Goal: Task Accomplishment & Management: Manage account settings

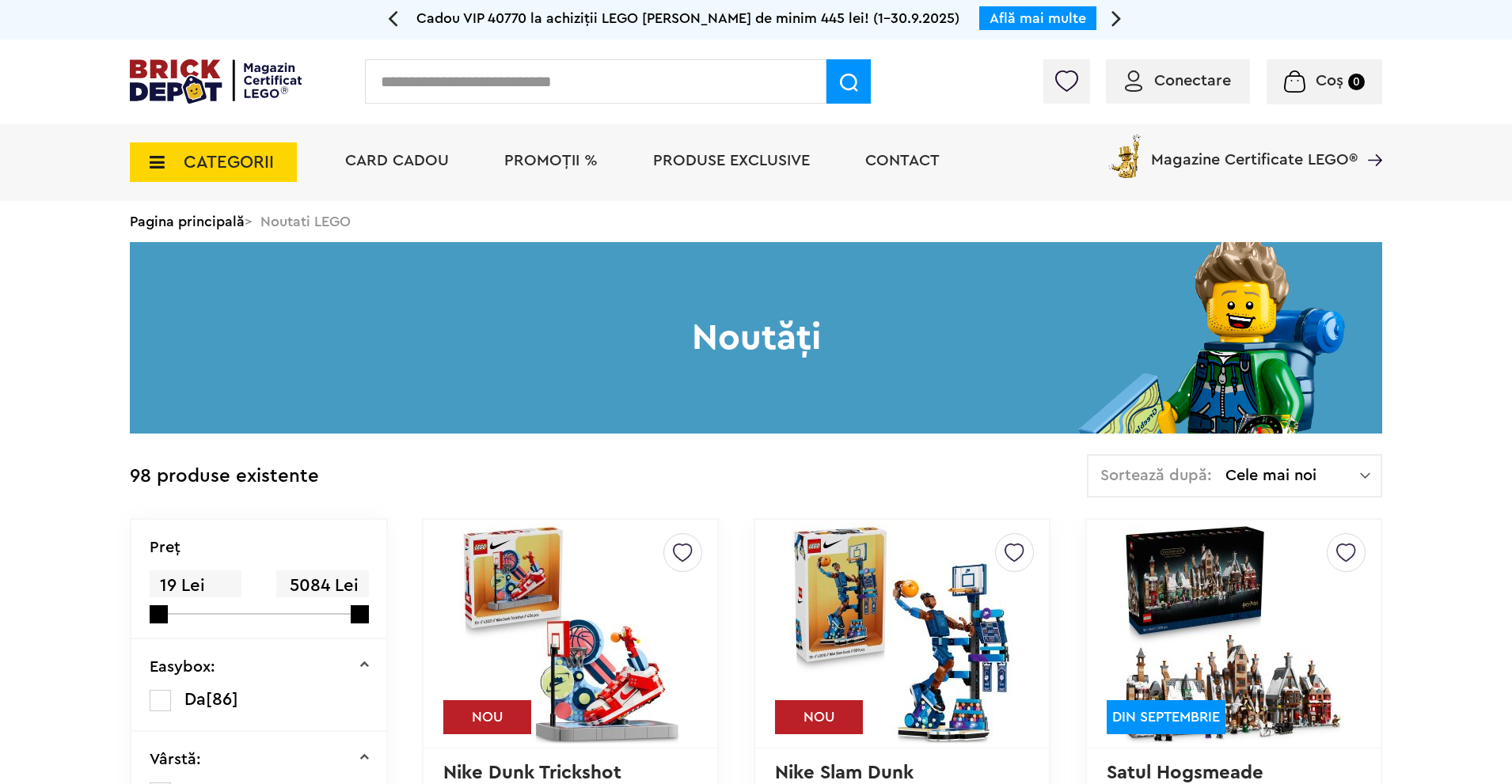
click at [1178, 80] on span "Conectare" at bounding box center [1193, 80] width 77 height 16
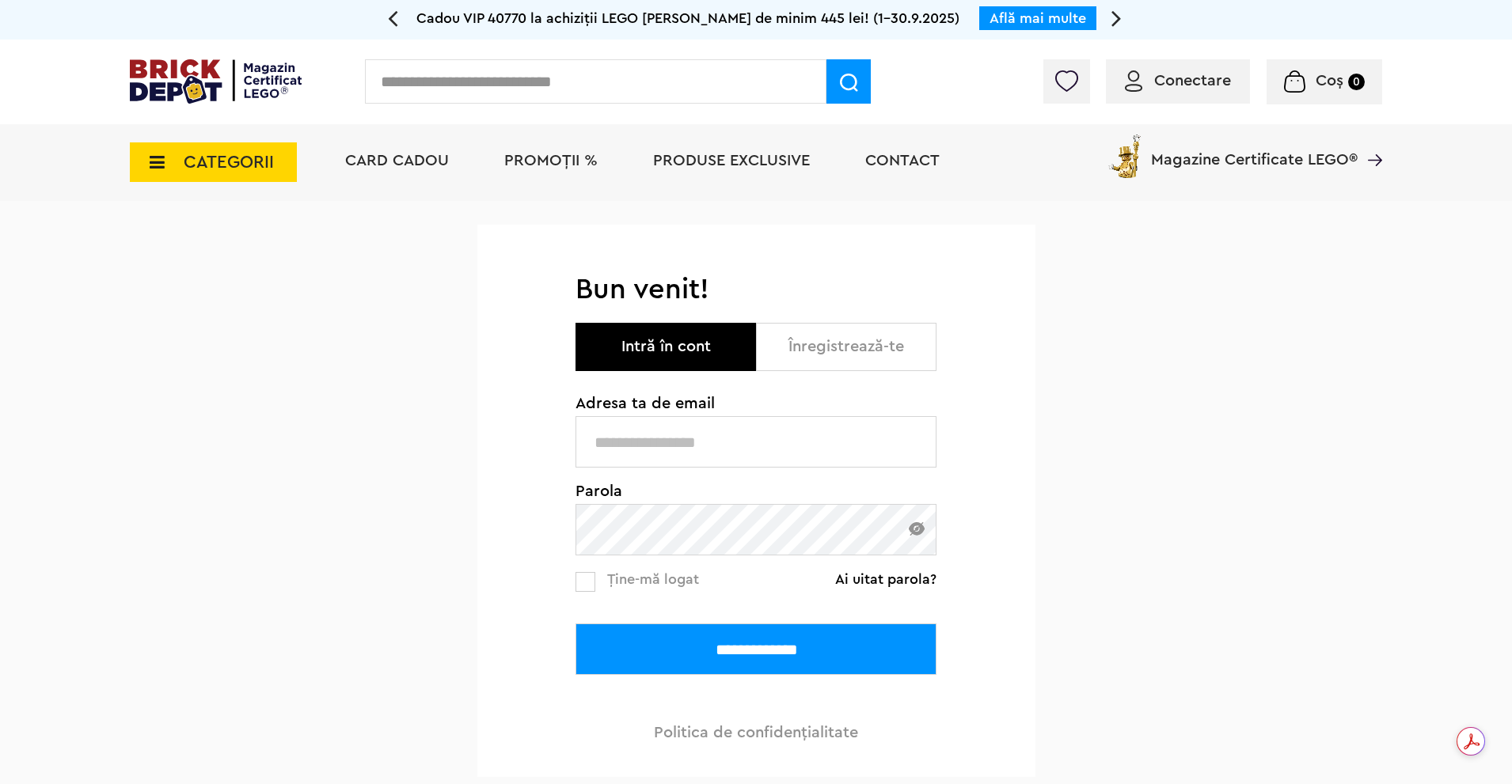
type input "**********"
click at [575, 623] on input "**********" at bounding box center [756, 649] width 361 height 51
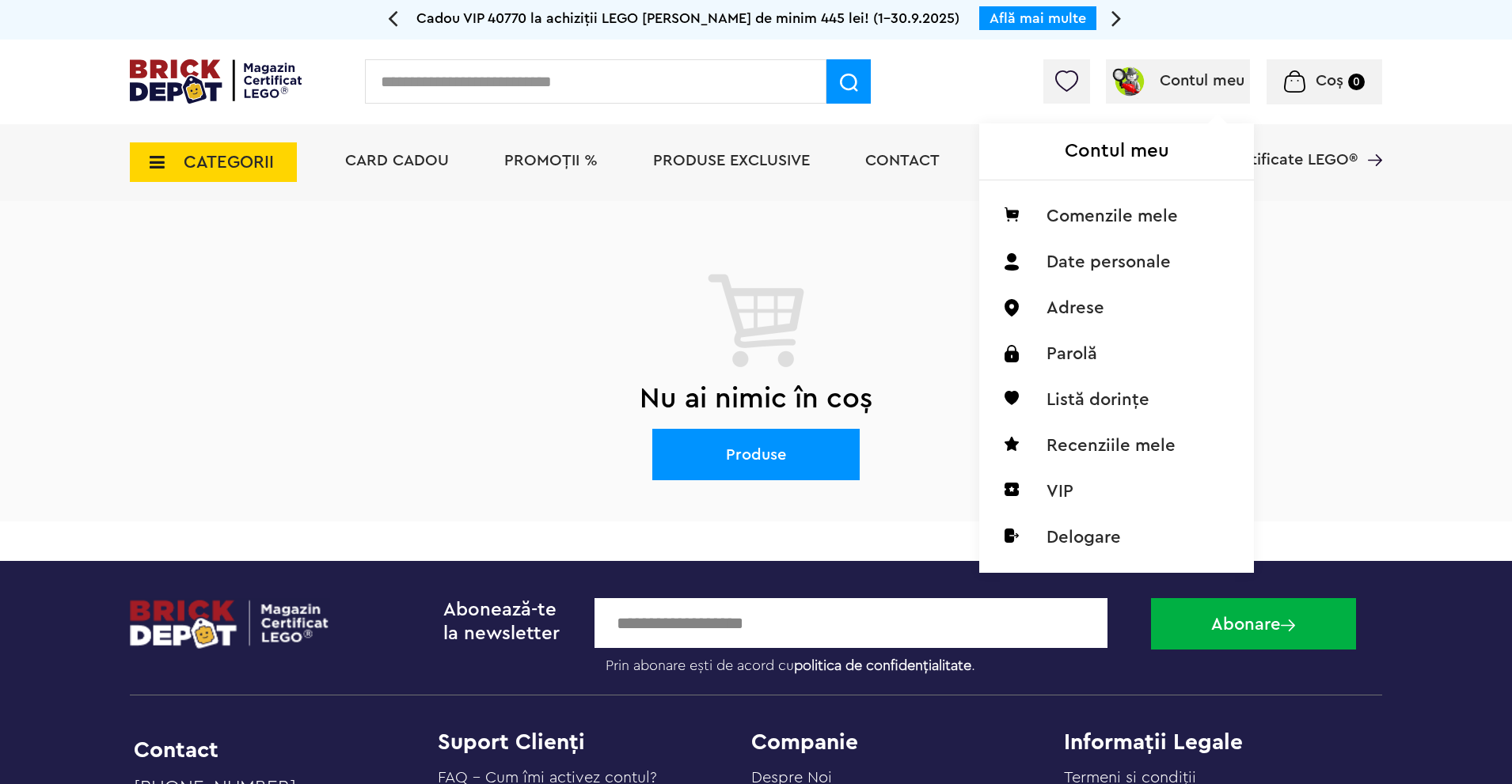
click at [1192, 86] on span "Contul meu" at bounding box center [1202, 80] width 84 height 16
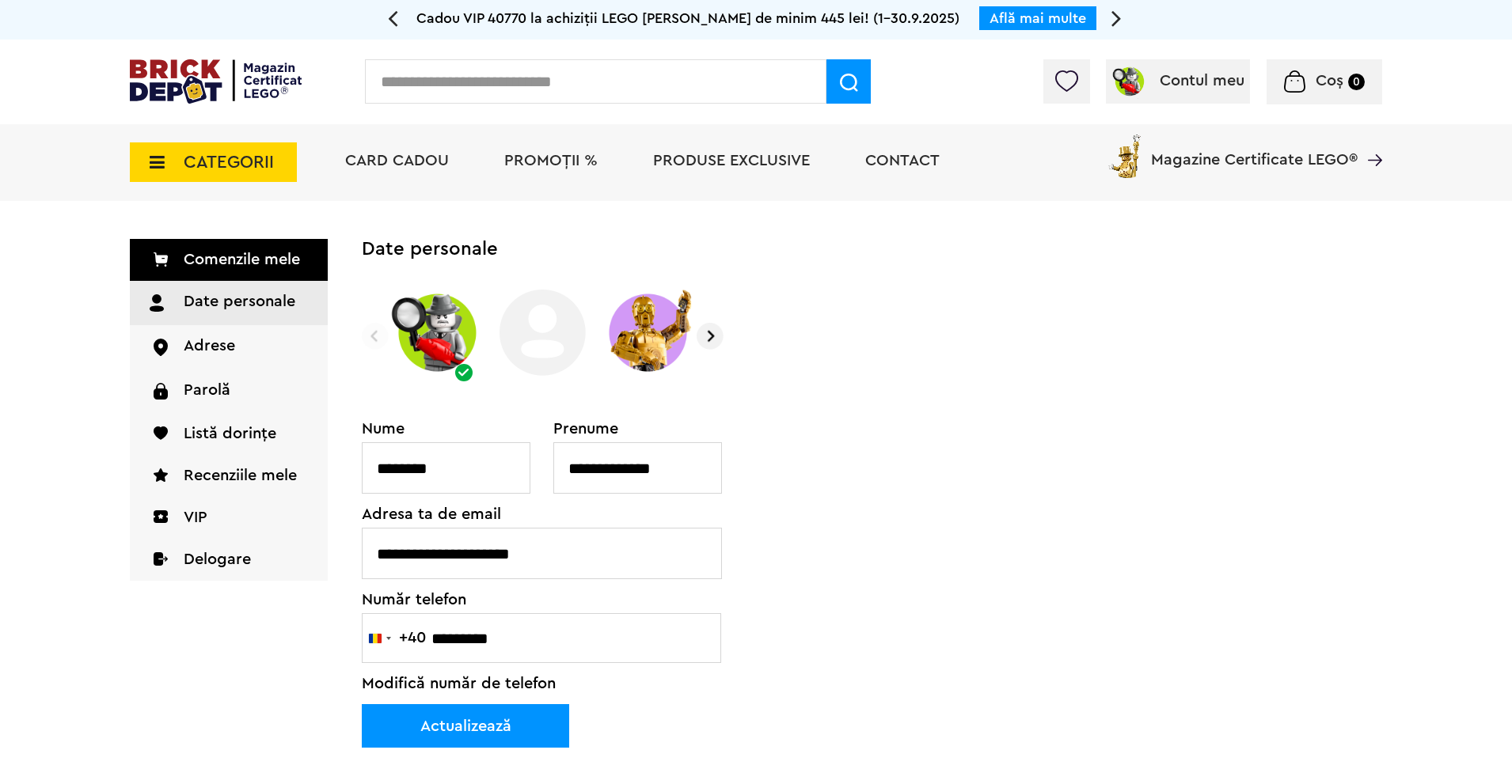
click at [215, 262] on link "Comenzile mele" at bounding box center [229, 260] width 198 height 42
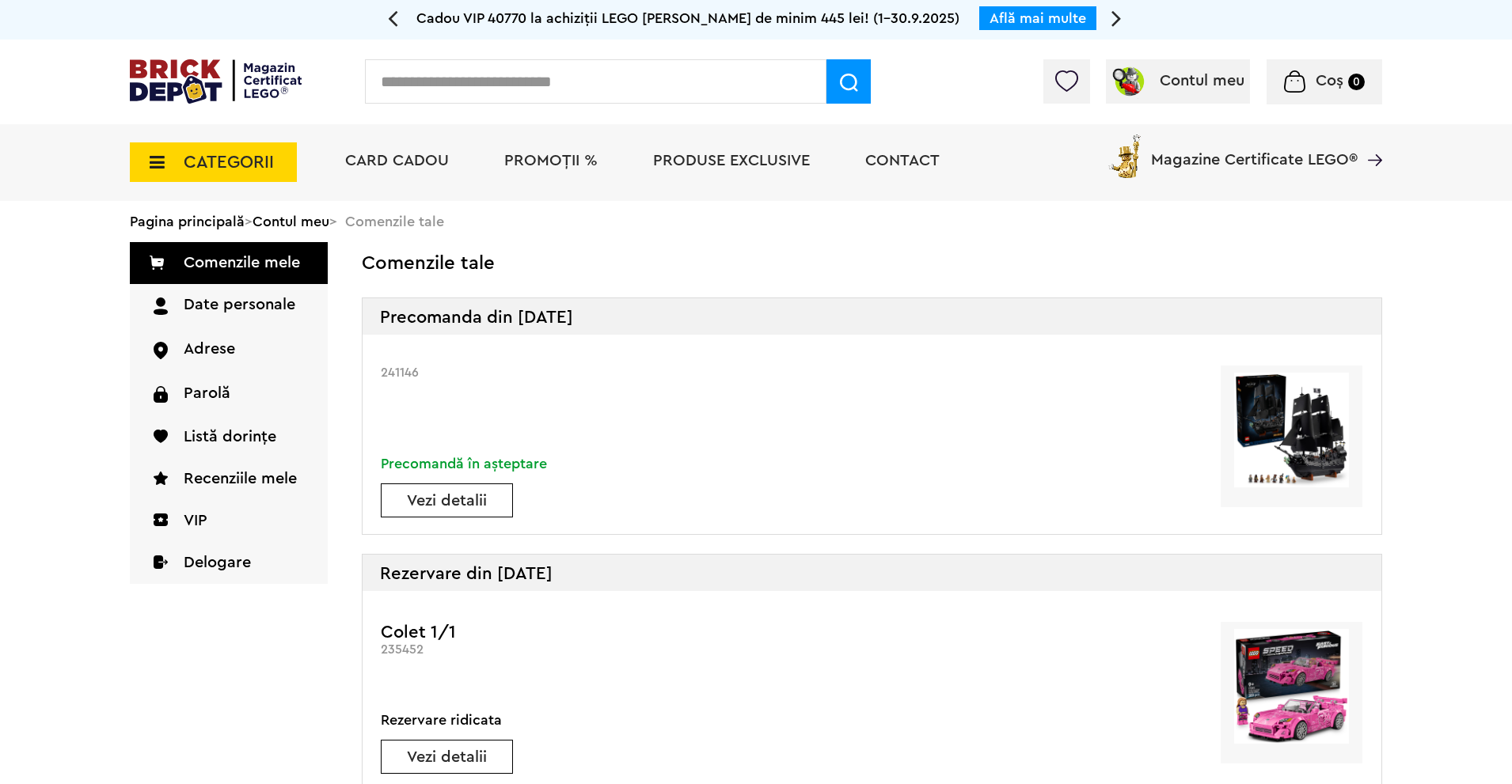
click at [247, 88] on img at bounding box center [215, 80] width 172 height 44
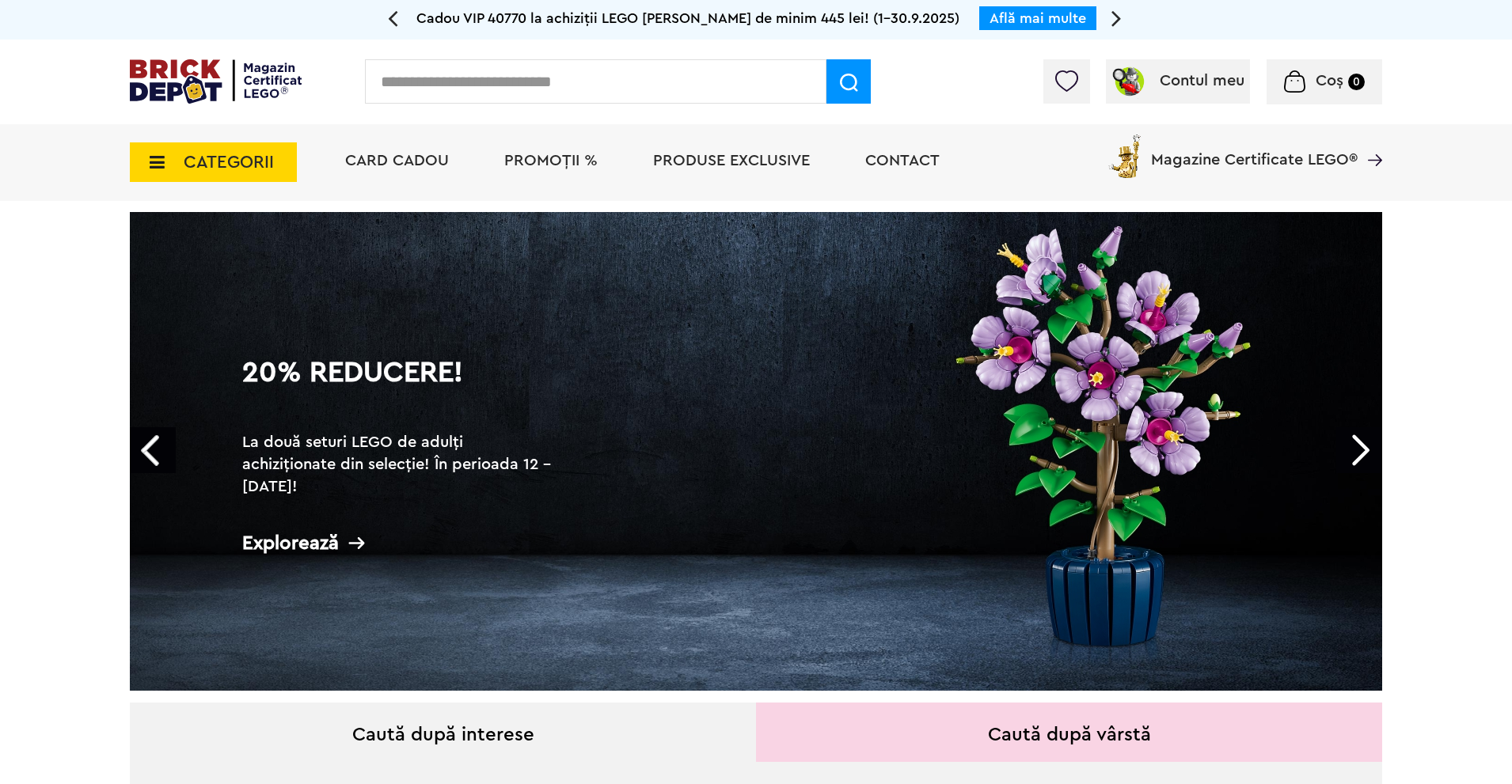
click at [389, 91] on input "text" at bounding box center [596, 80] width 461 height 44
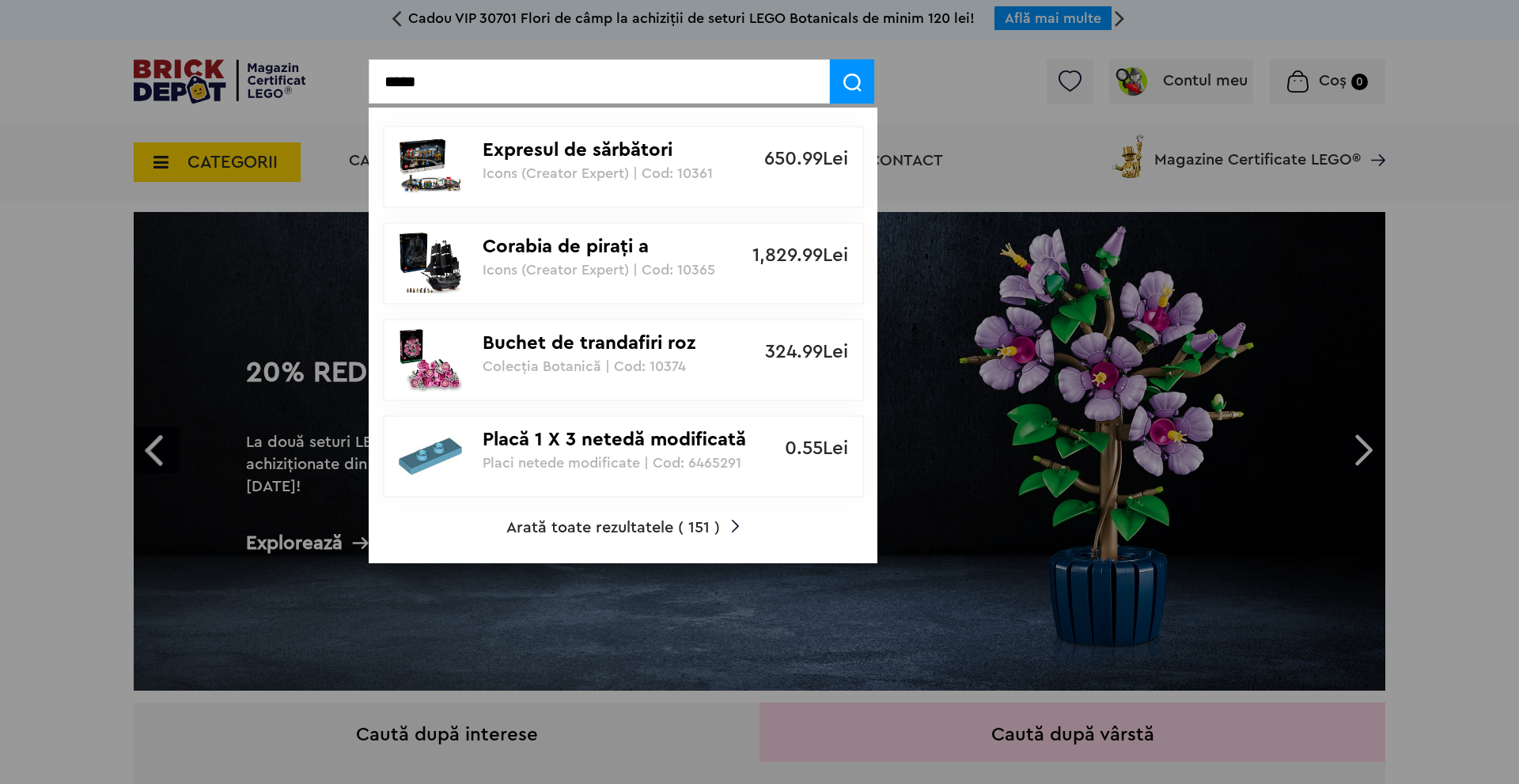
type input "*****"
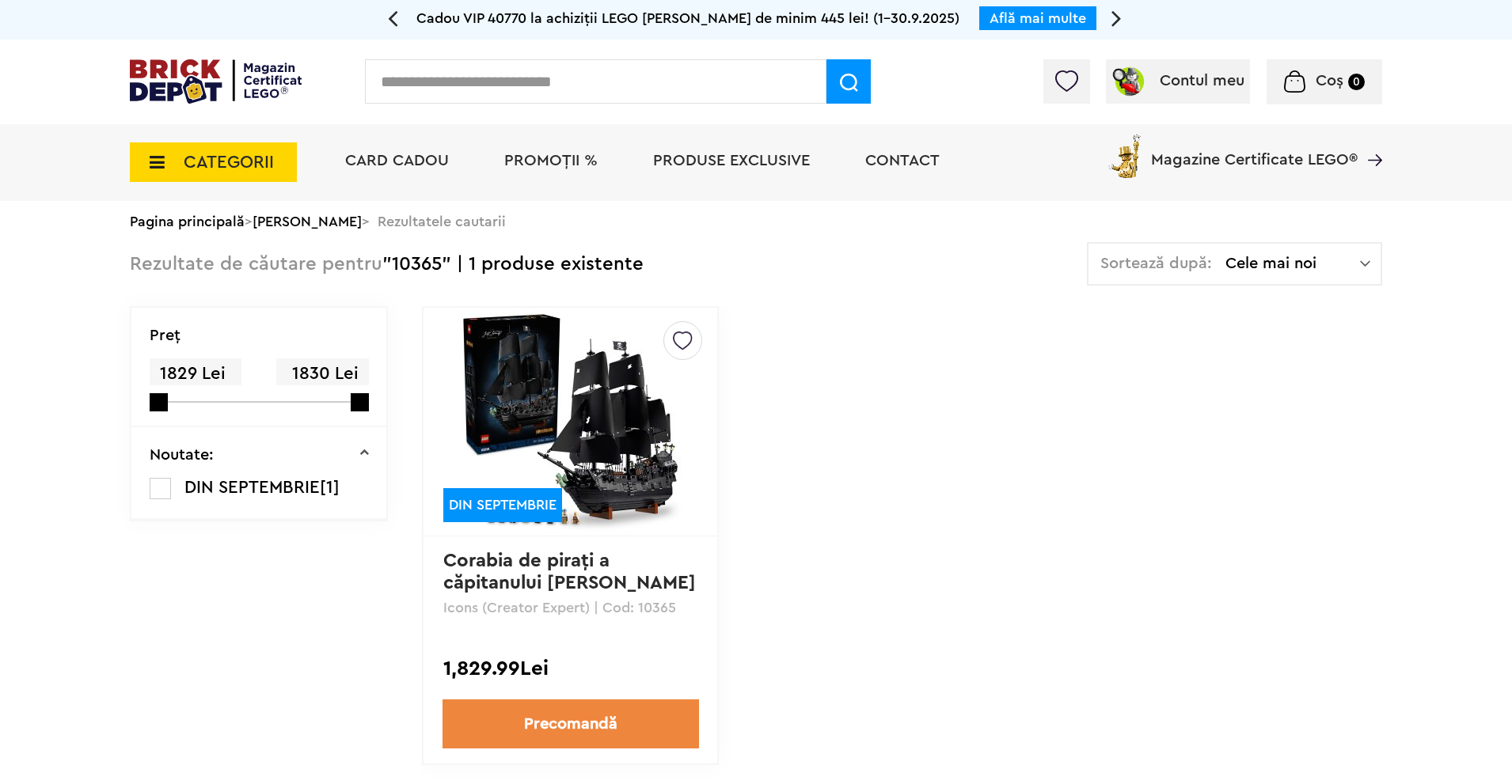
click at [626, 433] on img at bounding box center [571, 422] width 222 height 222
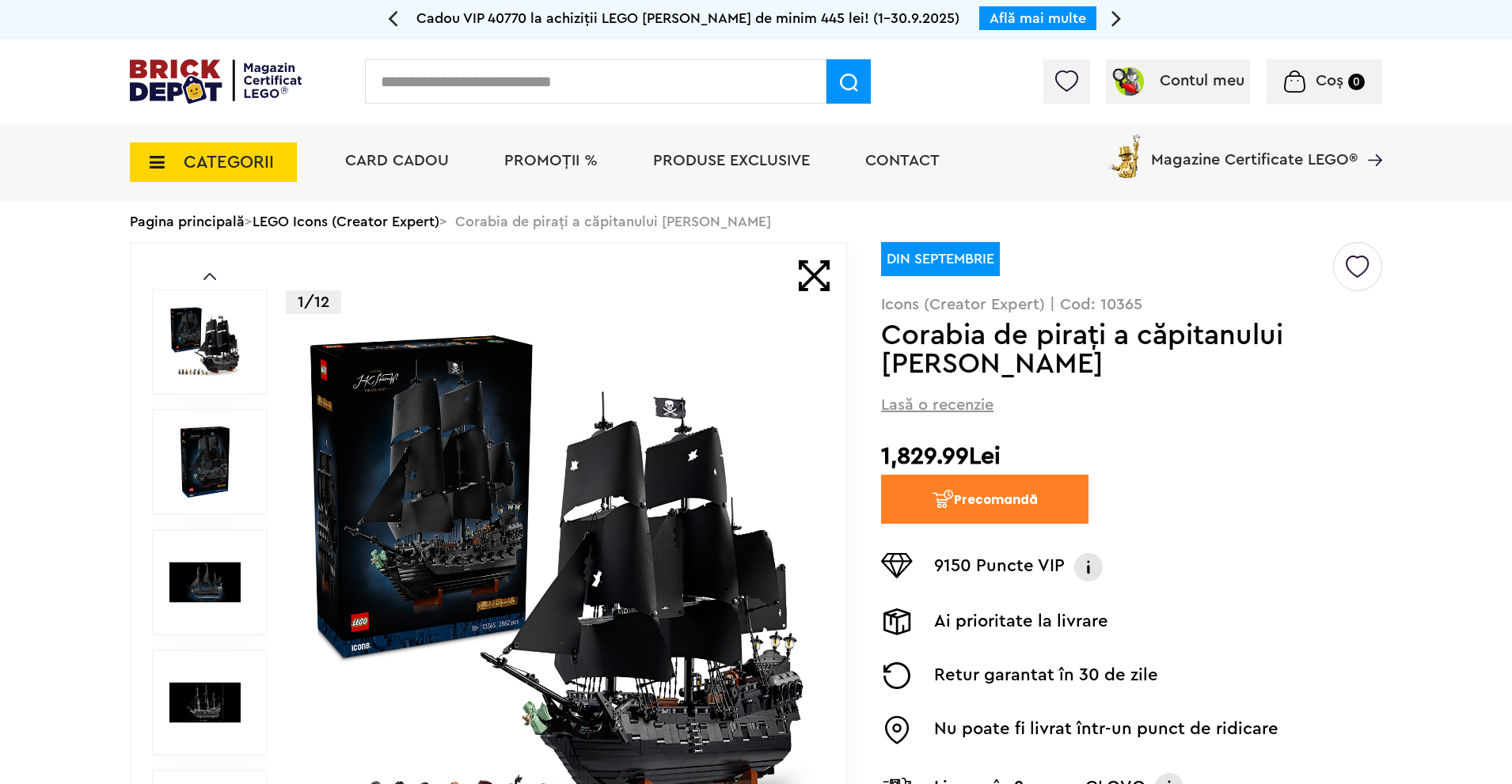
click at [211, 83] on img at bounding box center [215, 80] width 172 height 44
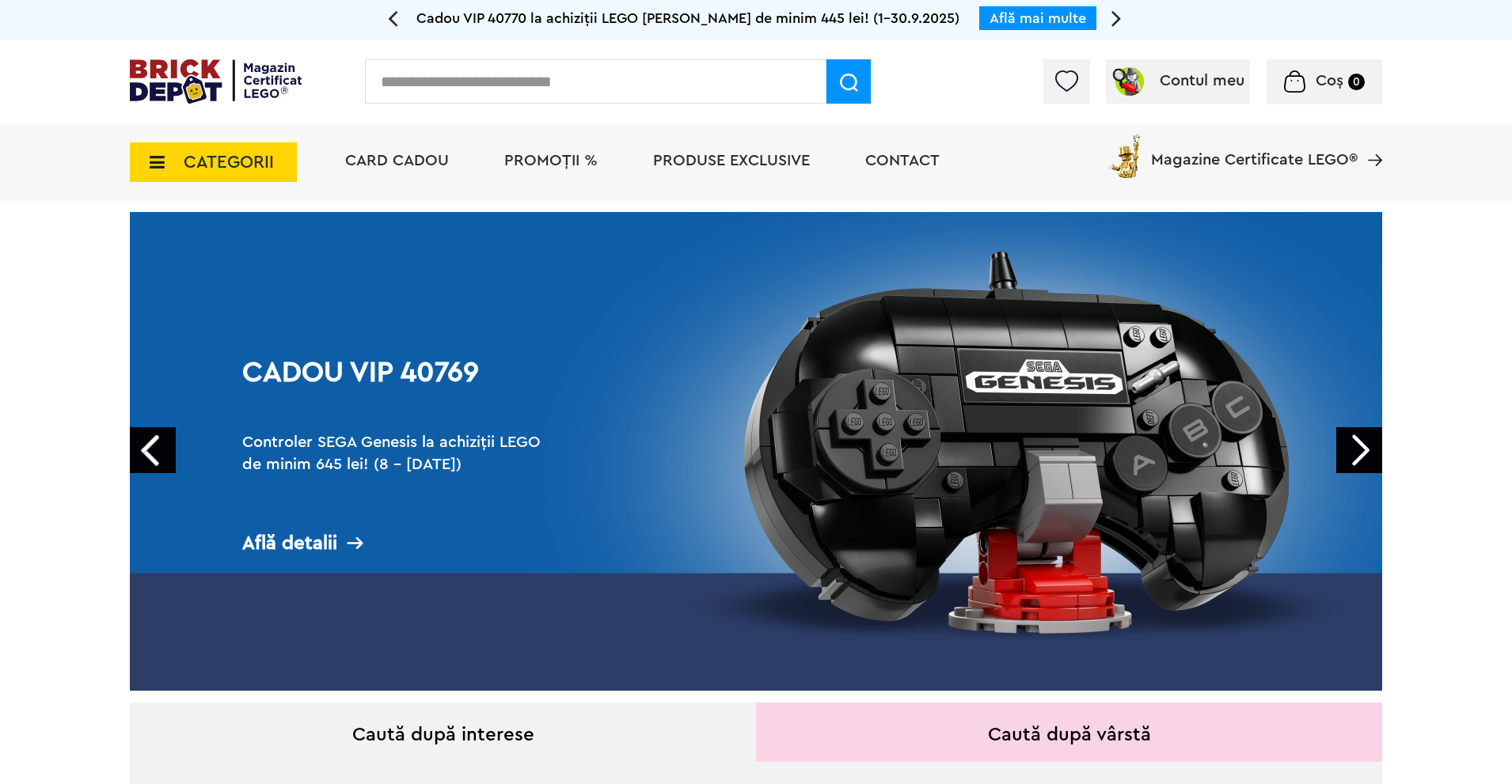
click at [455, 87] on input "text" at bounding box center [596, 80] width 461 height 44
type input "*****"
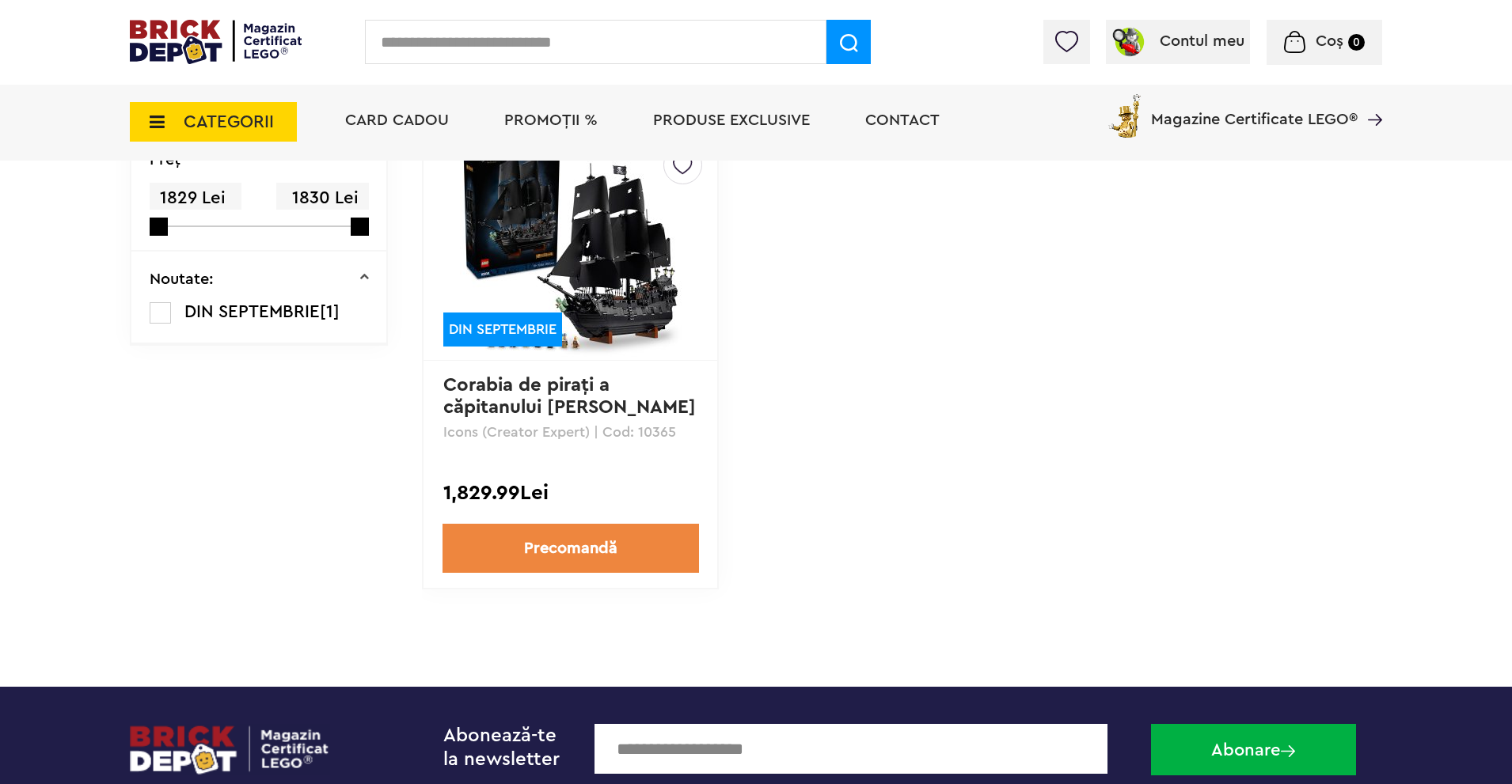
scroll to position [158, 0]
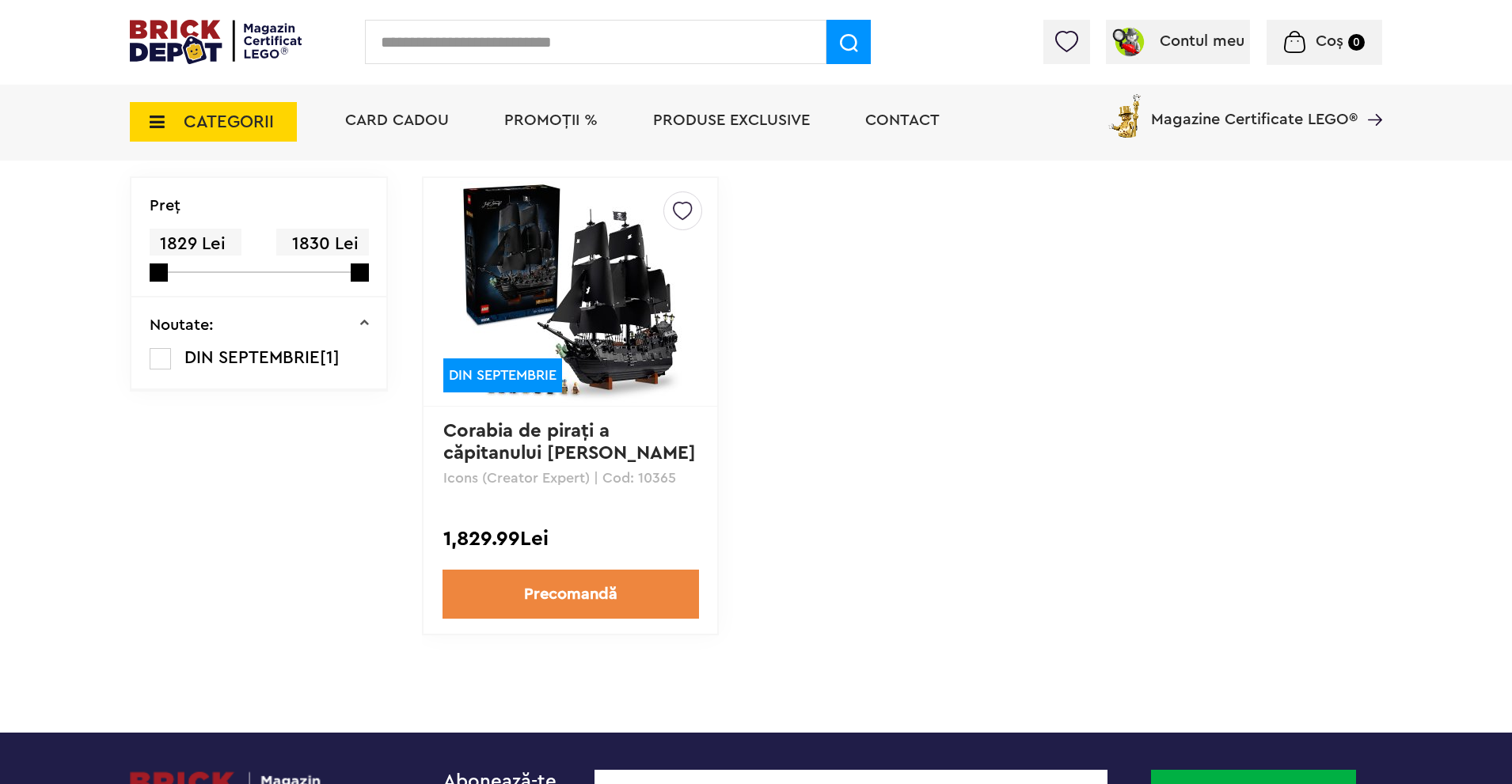
click at [1302, 563] on div "Default ( 0 ) Maybe ( 5 ) Creează o listă nouă DIN SEPTEMBRIE Corabia de piraţi…" at bounding box center [902, 422] width 960 height 492
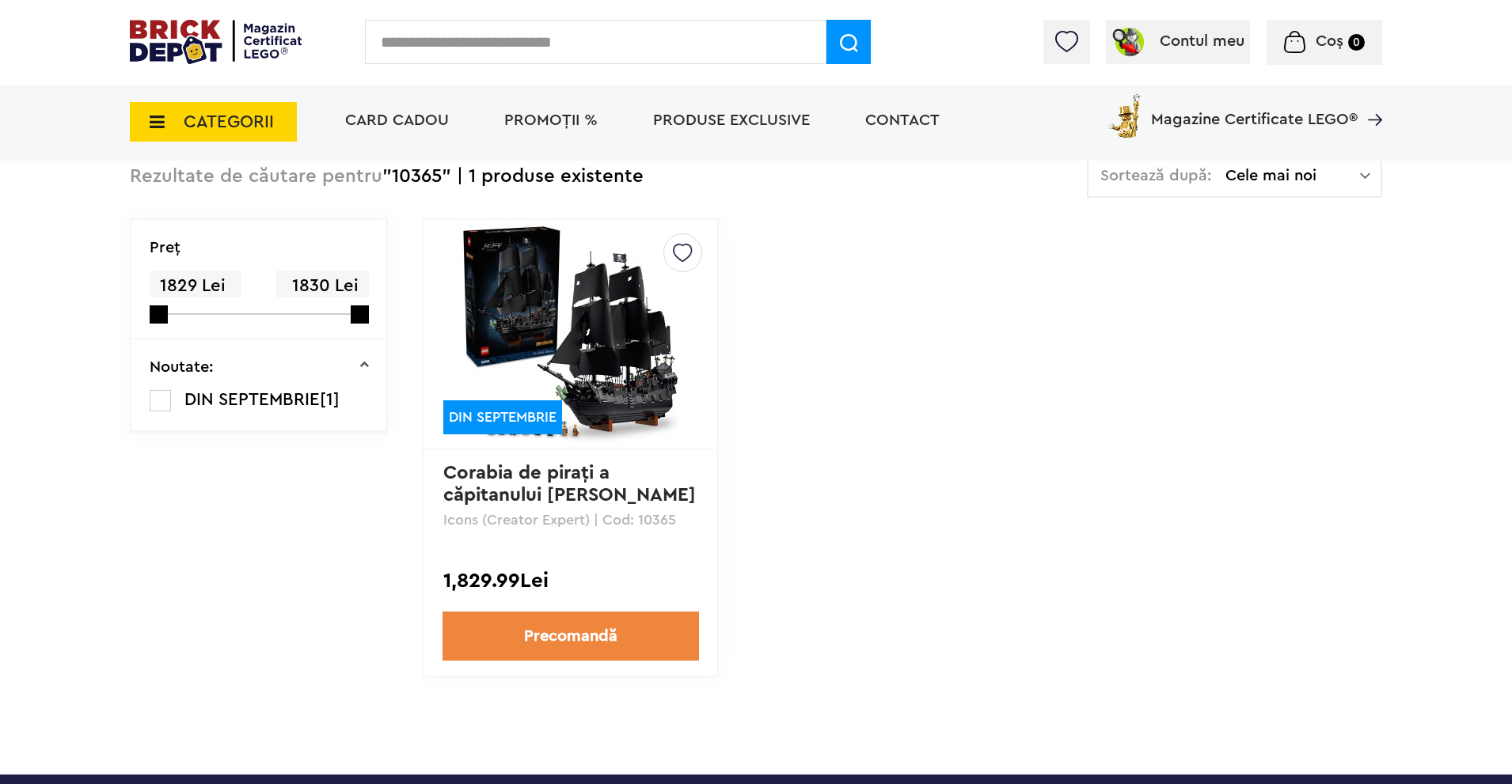
scroll to position [79, 0]
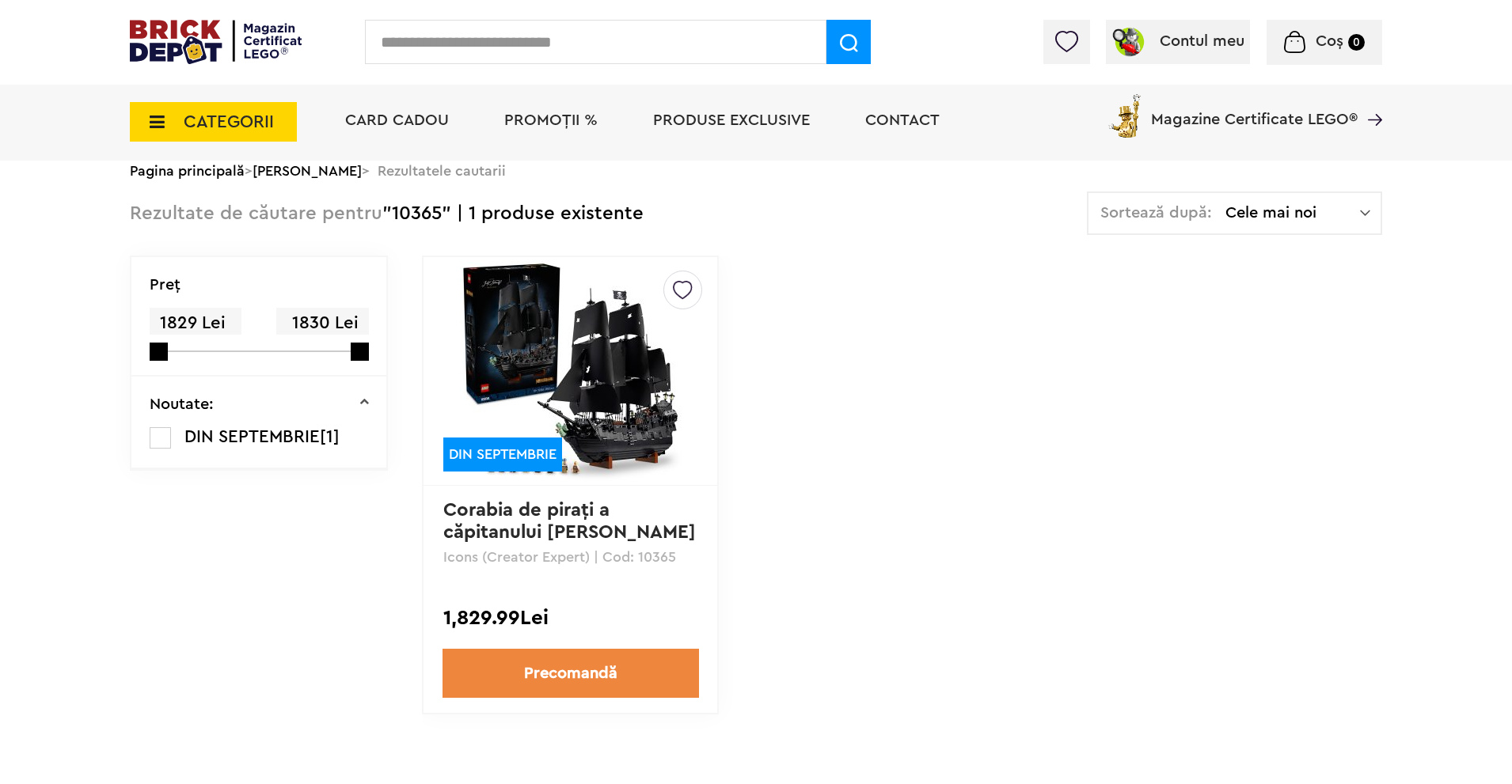
click at [879, 459] on div "Default ( 0 ) Maybe ( 5 ) Creează o listă nouă DIN SEPTEMBRIE Corabia de piraţi…" at bounding box center [902, 500] width 960 height 492
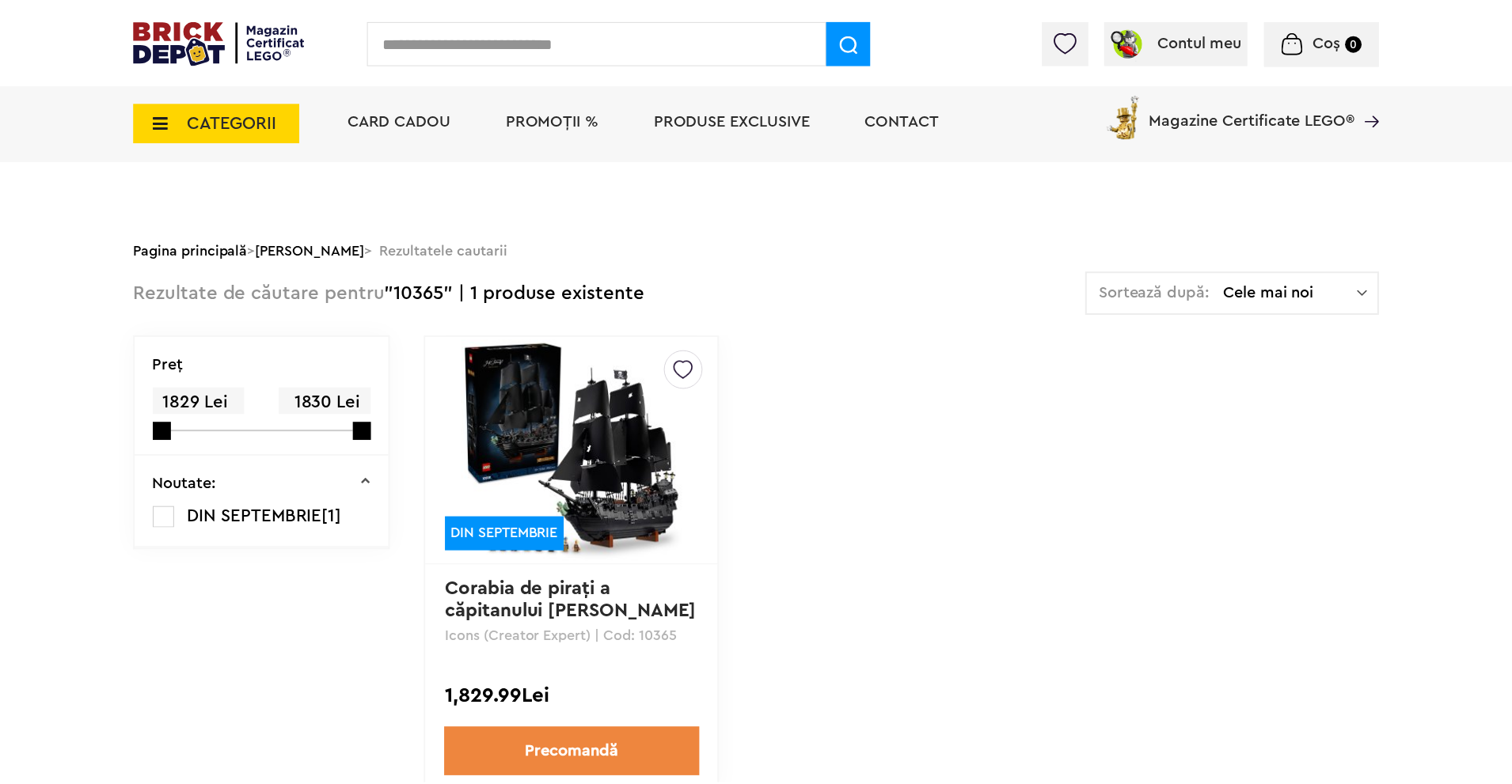
scroll to position [79, 0]
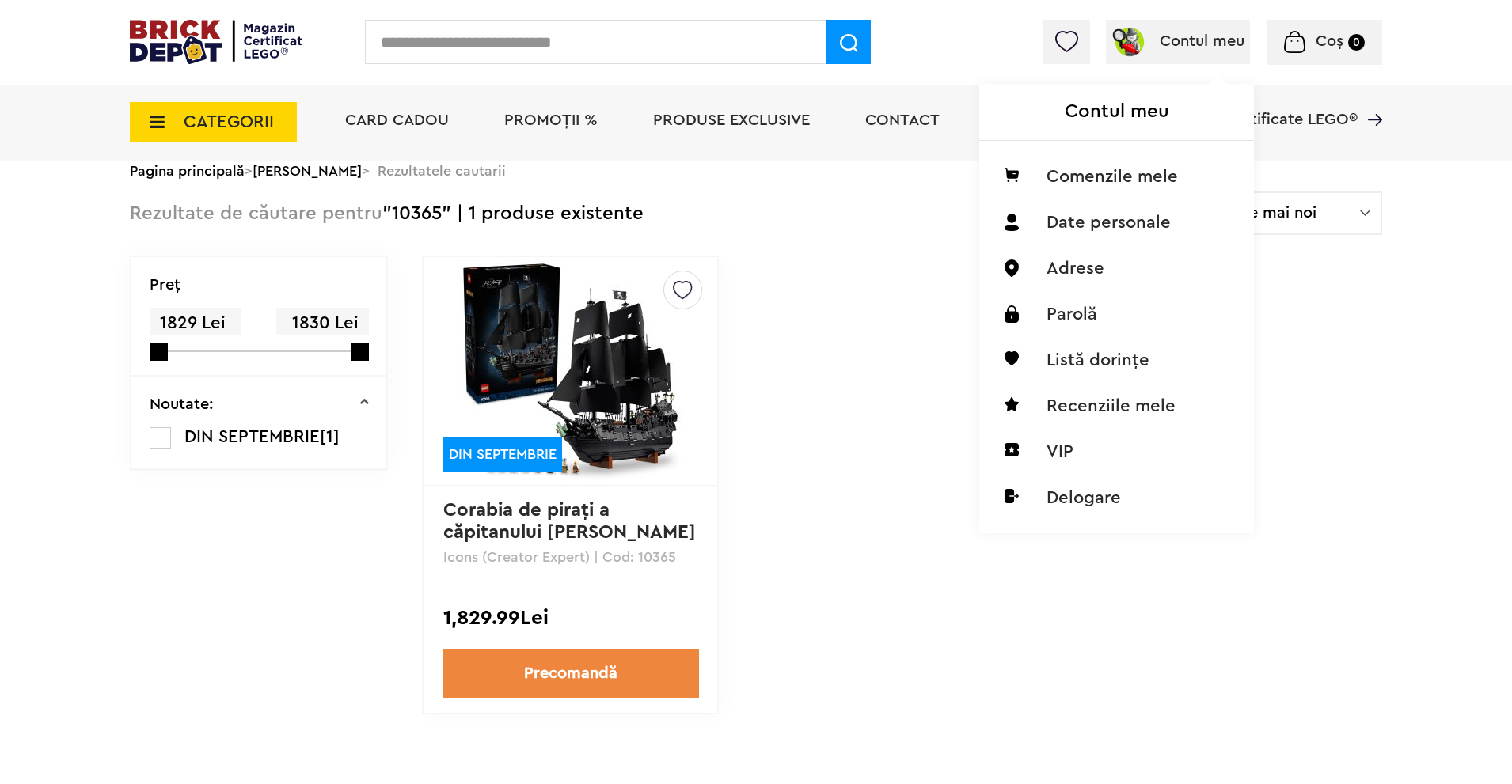
click at [1160, 46] on span "Contul meu" at bounding box center [1202, 41] width 84 height 16
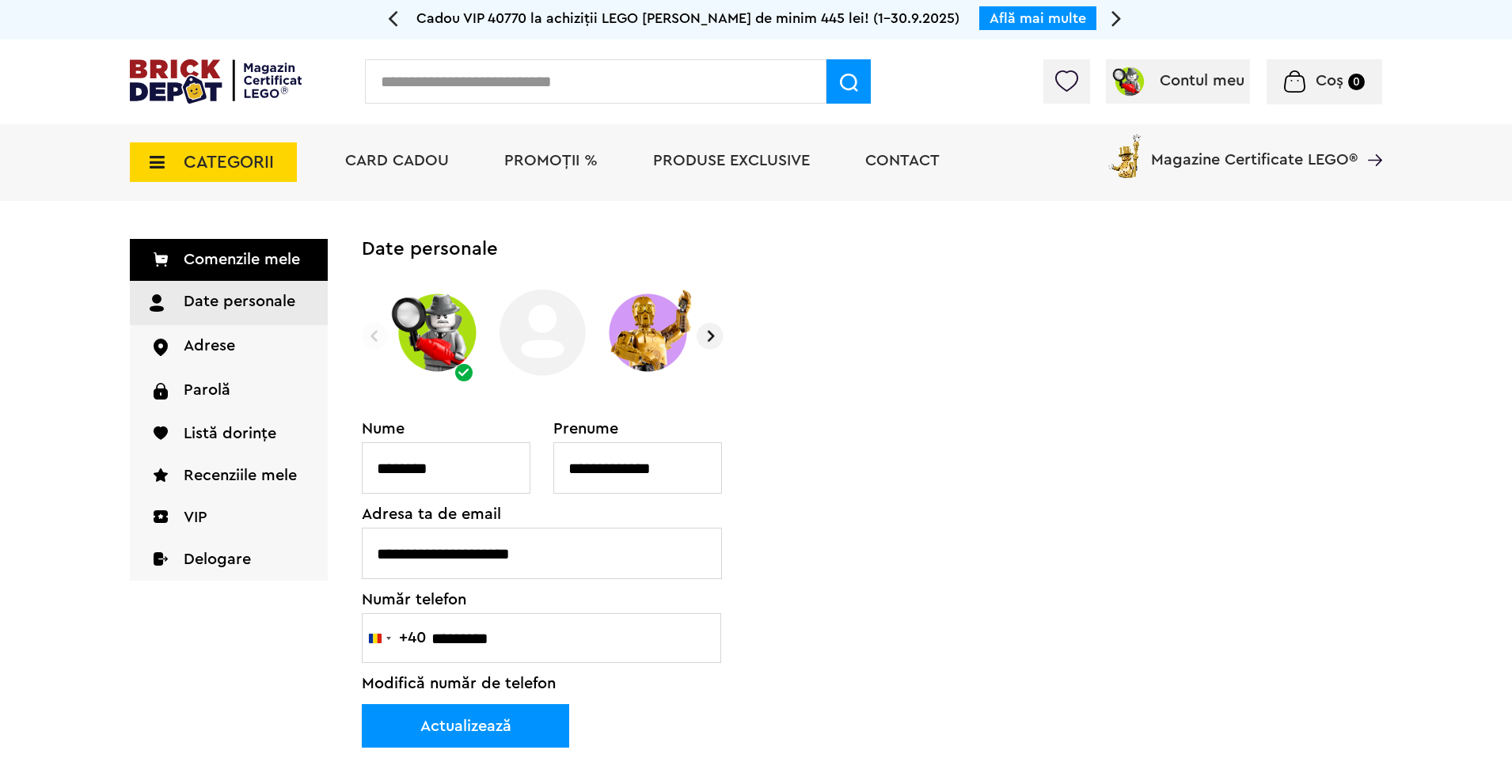
click at [251, 255] on link "Comenzile mele" at bounding box center [229, 260] width 198 height 42
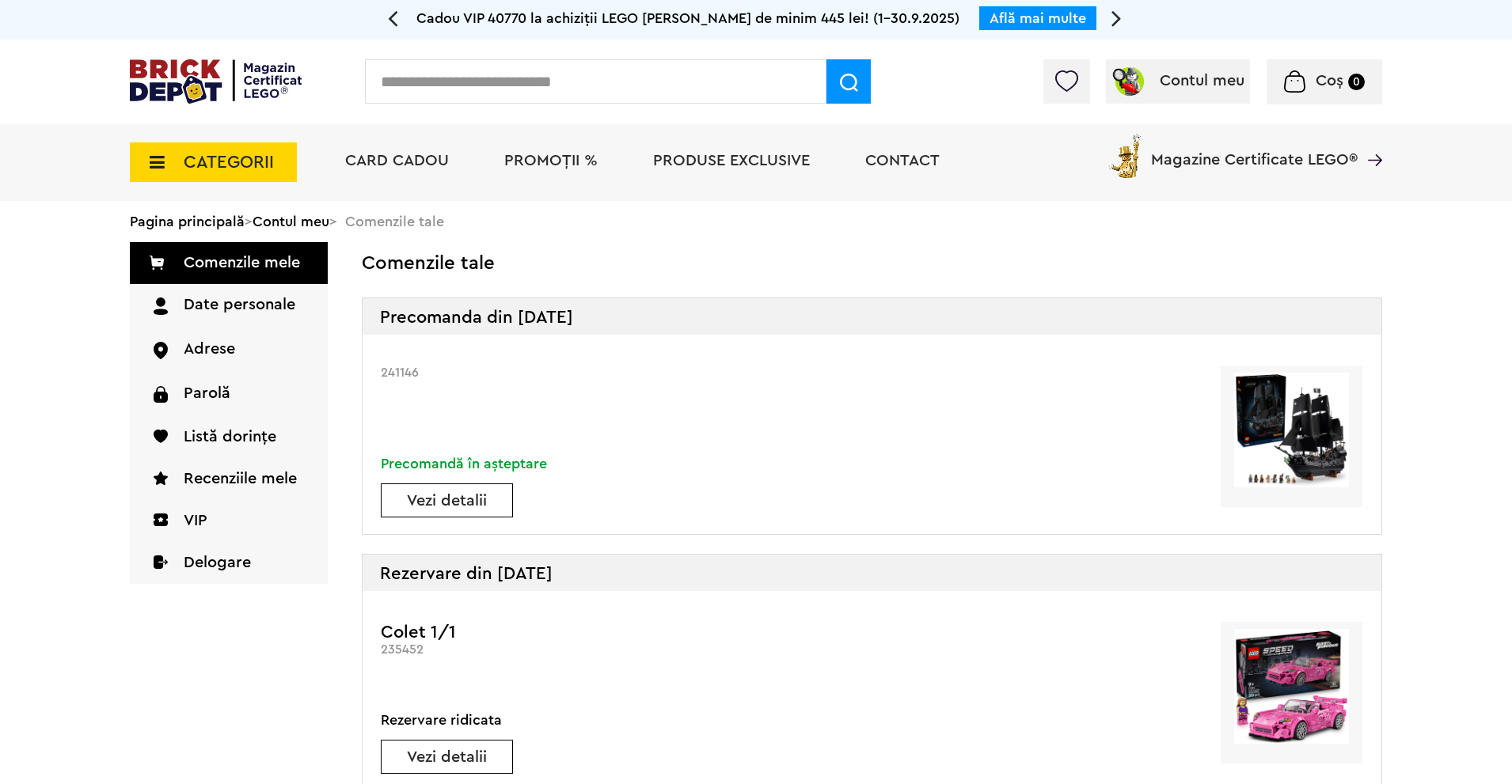
click at [1286, 463] on img at bounding box center [1291, 430] width 115 height 115
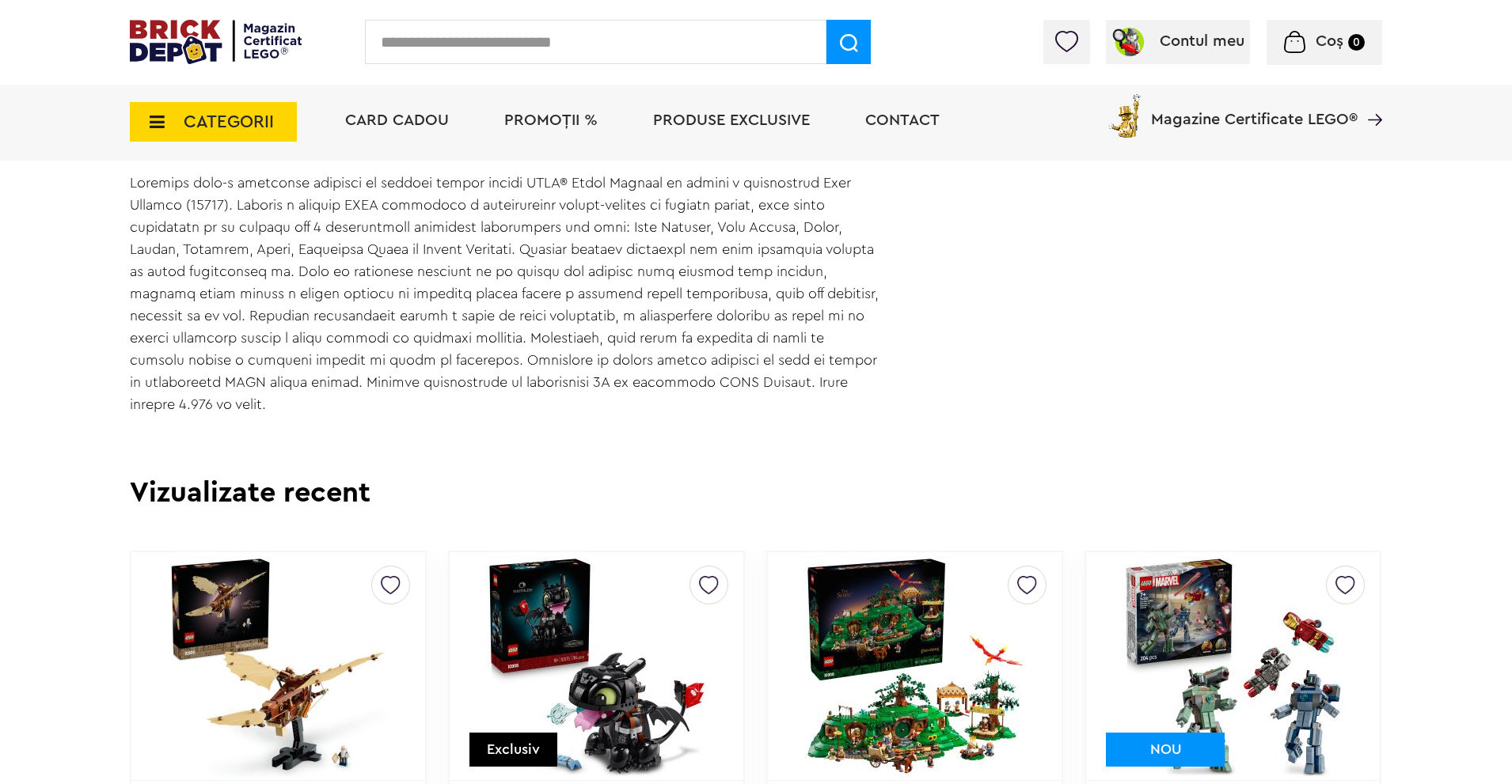
scroll to position [1187, 0]
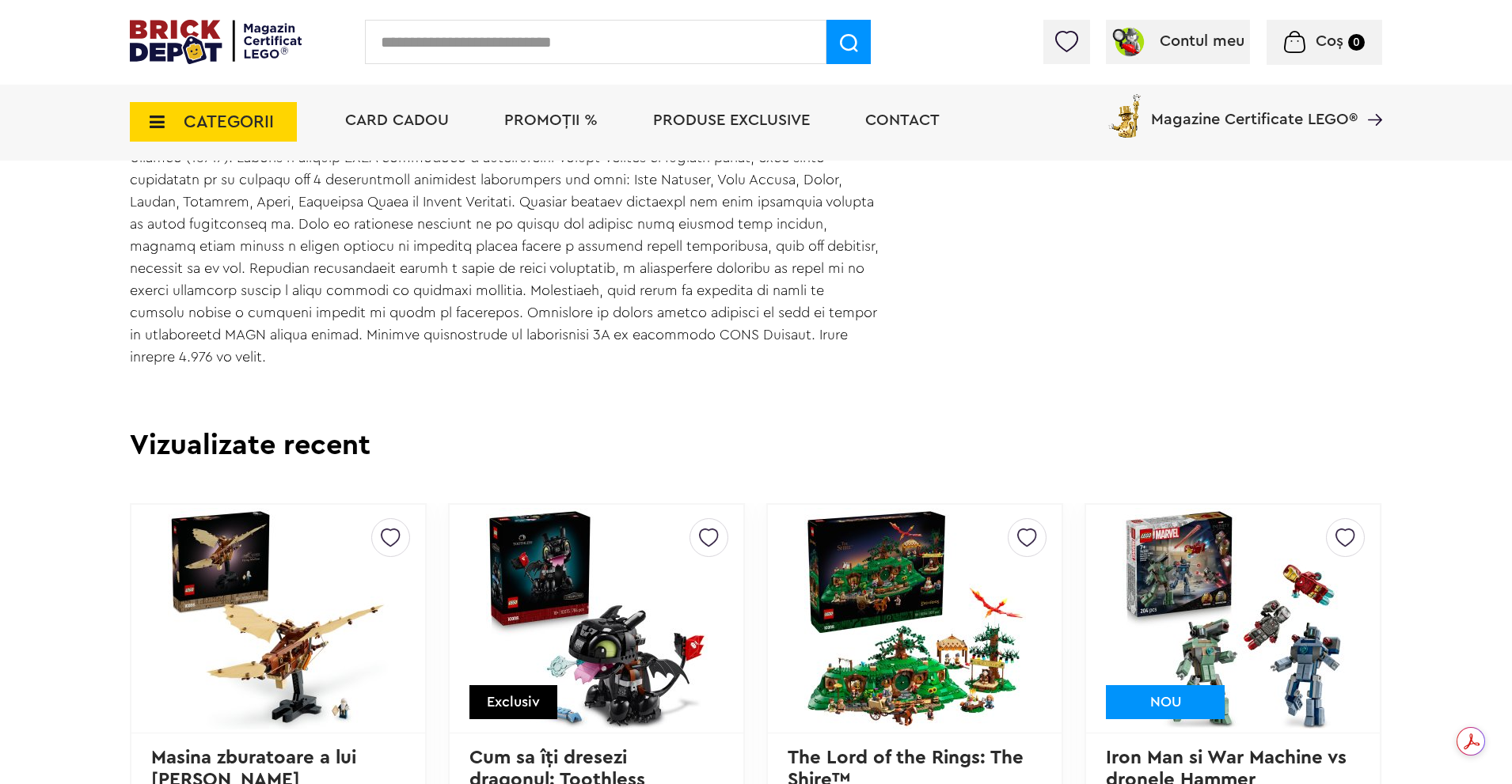
click at [1098, 362] on div "Prev Next 1/12 Default ( 0 ) Maybe ( 5 ) Creează o listă nouă DIN SEPTEMBRIE Ic…" at bounding box center [756, 375] width 1253 height 2584
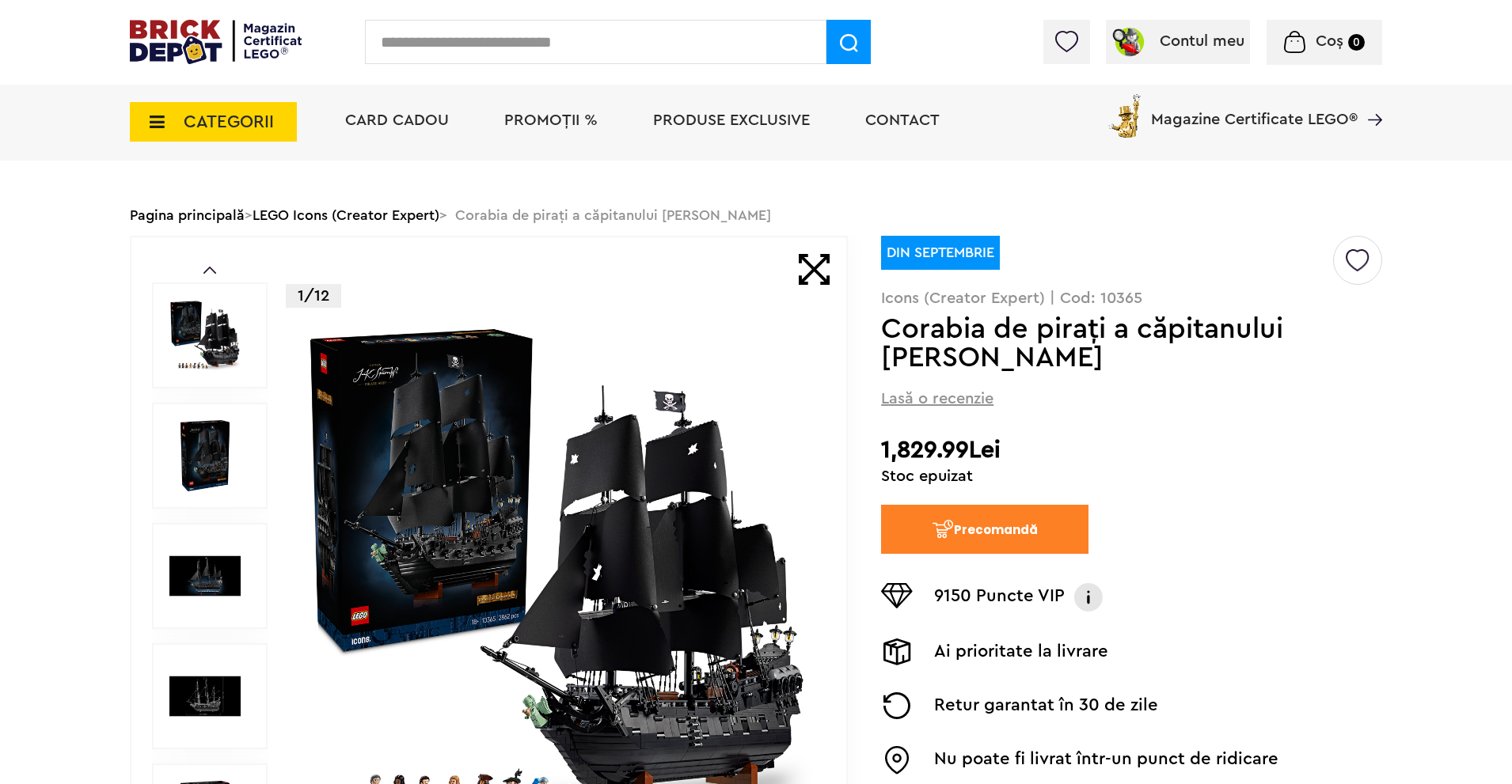
scroll to position [0, 0]
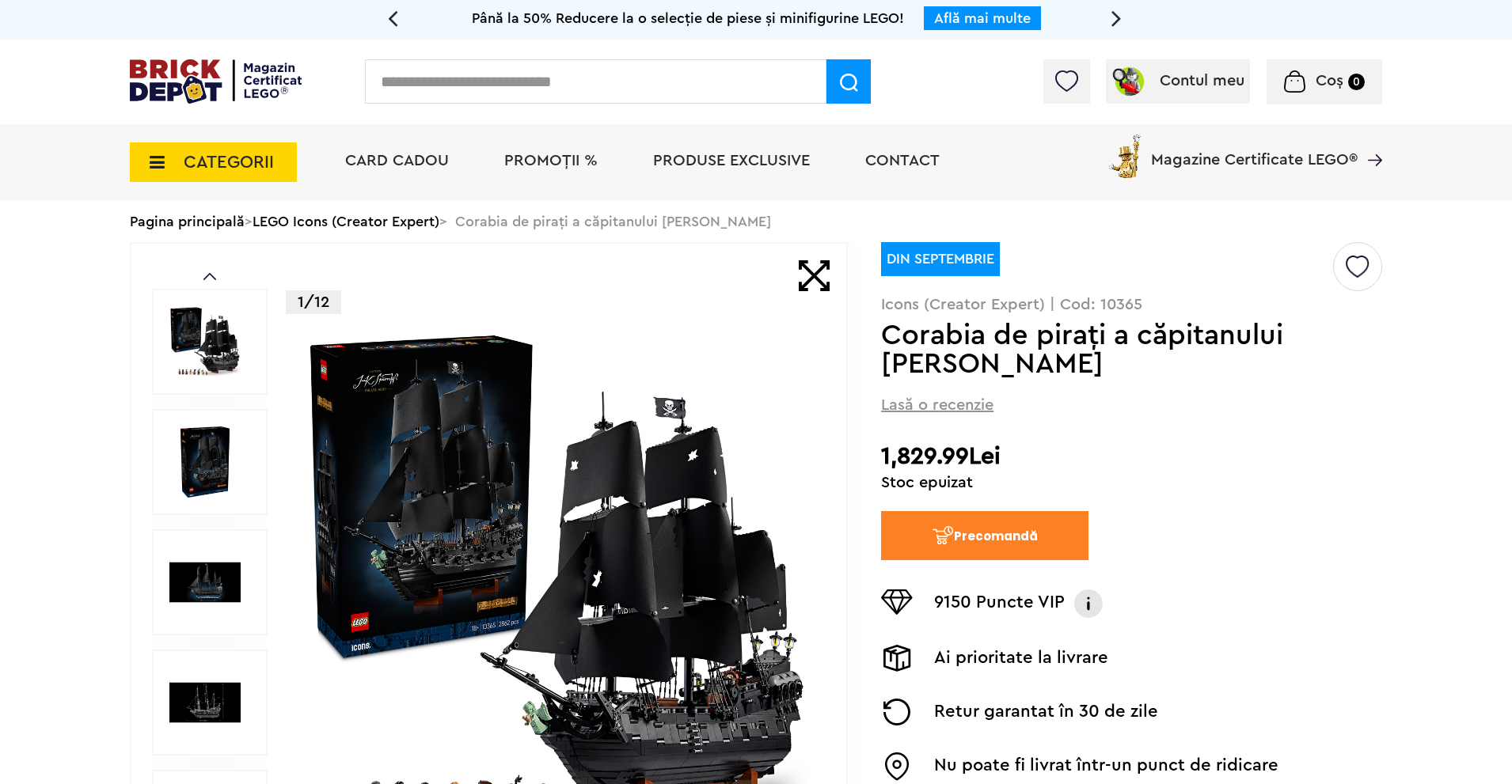
click at [202, 69] on img at bounding box center [215, 80] width 172 height 44
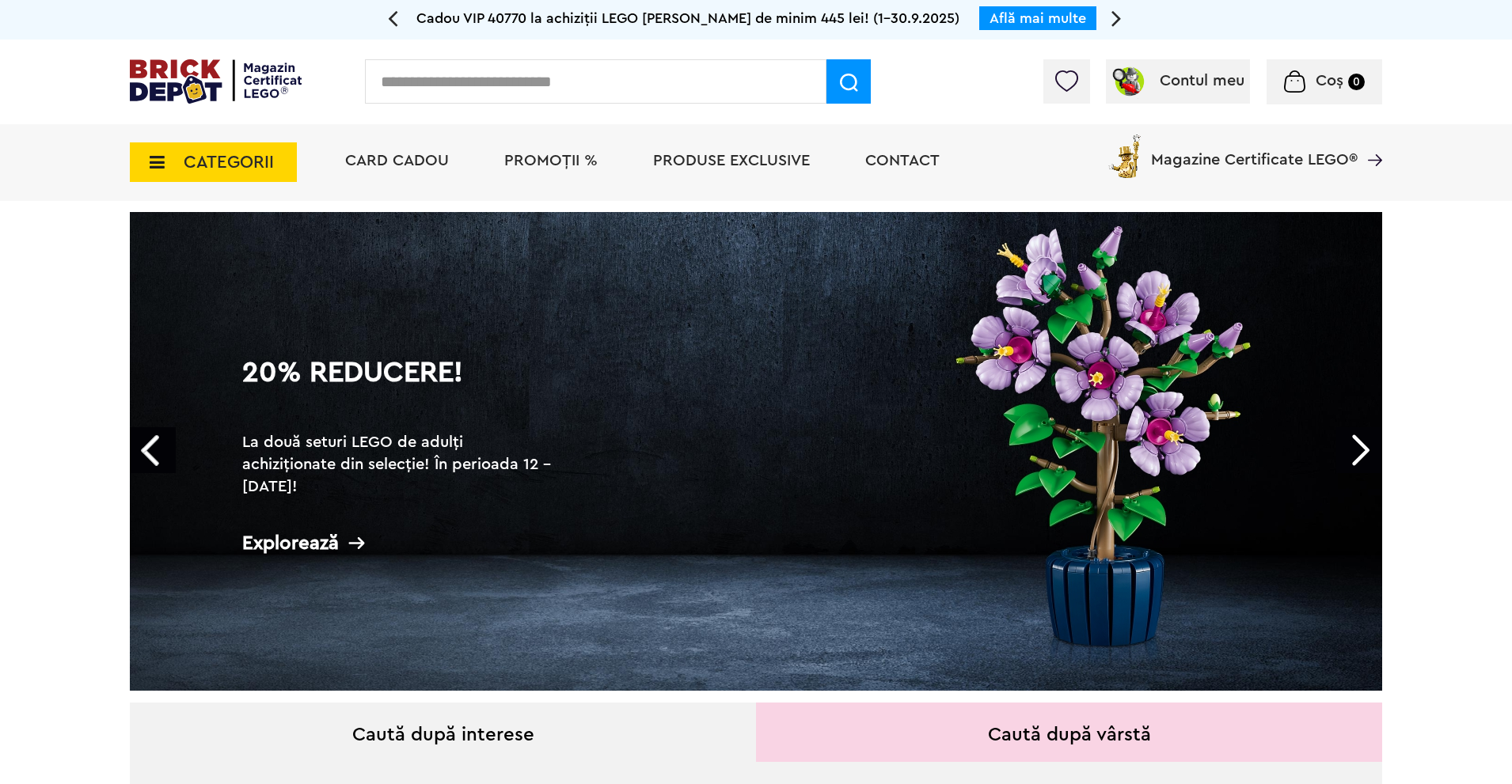
click at [159, 152] on span "CATEGORII" at bounding box center [213, 162] width 167 height 39
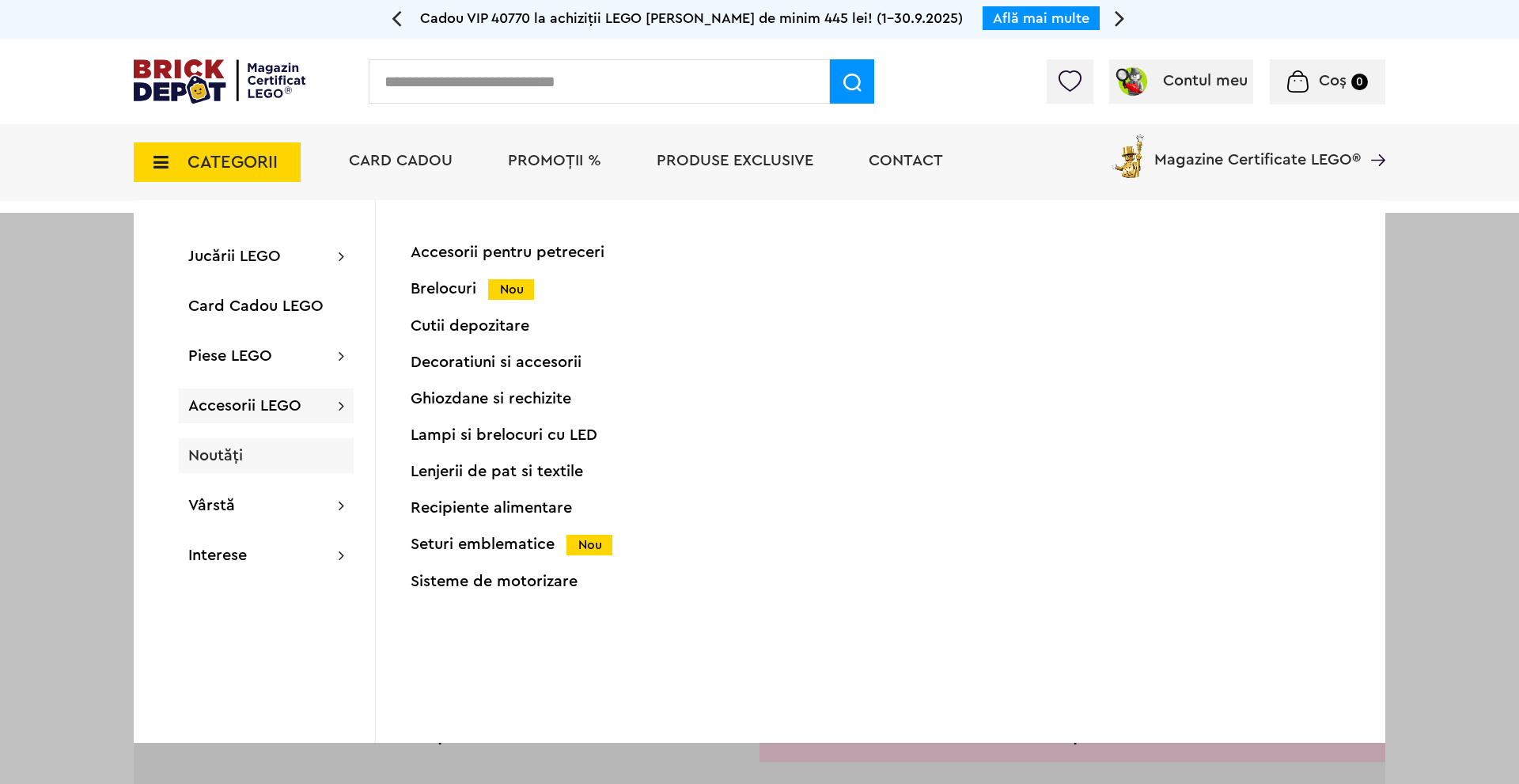
click at [236, 453] on span "Noutăți" at bounding box center [216, 455] width 55 height 16
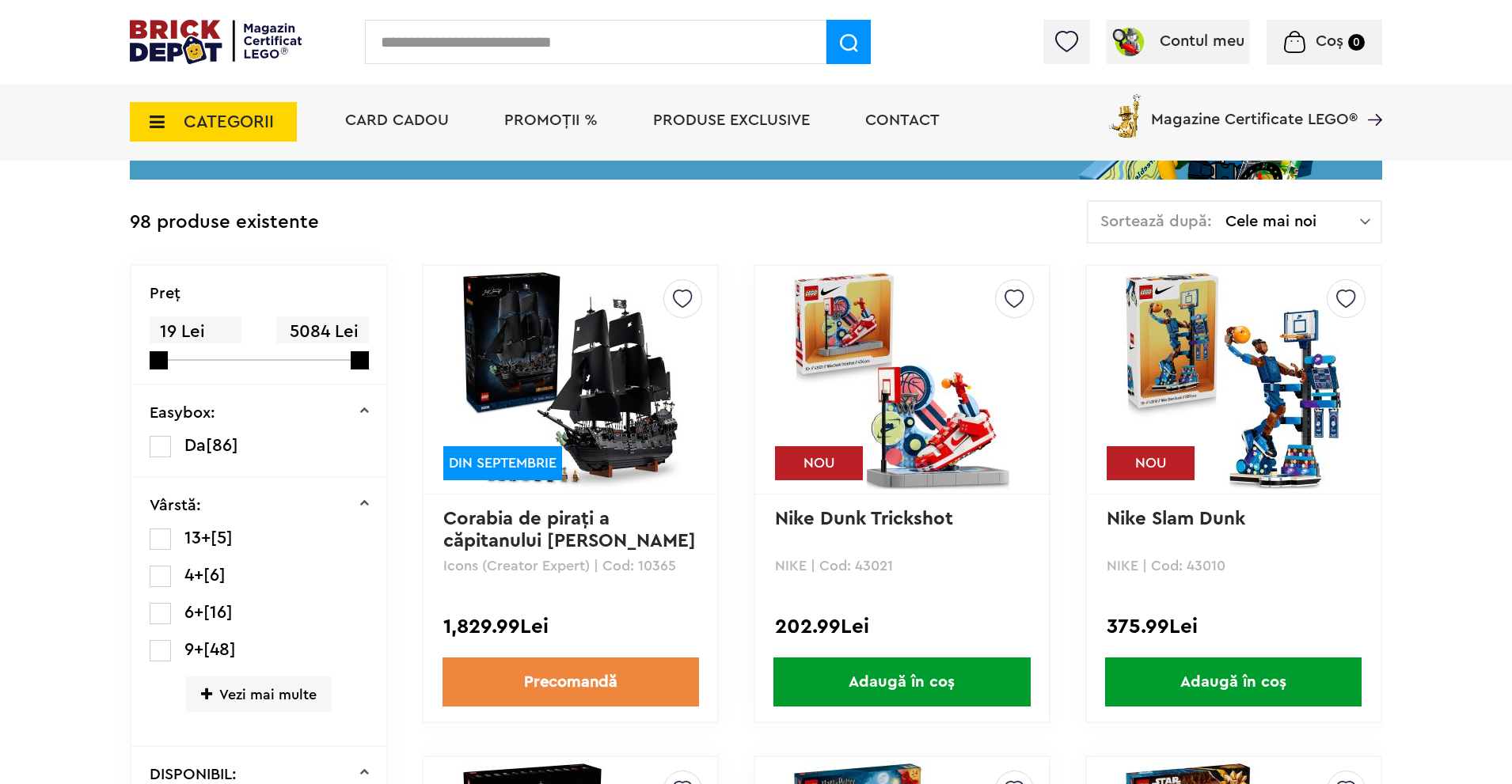
scroll to position [237, 0]
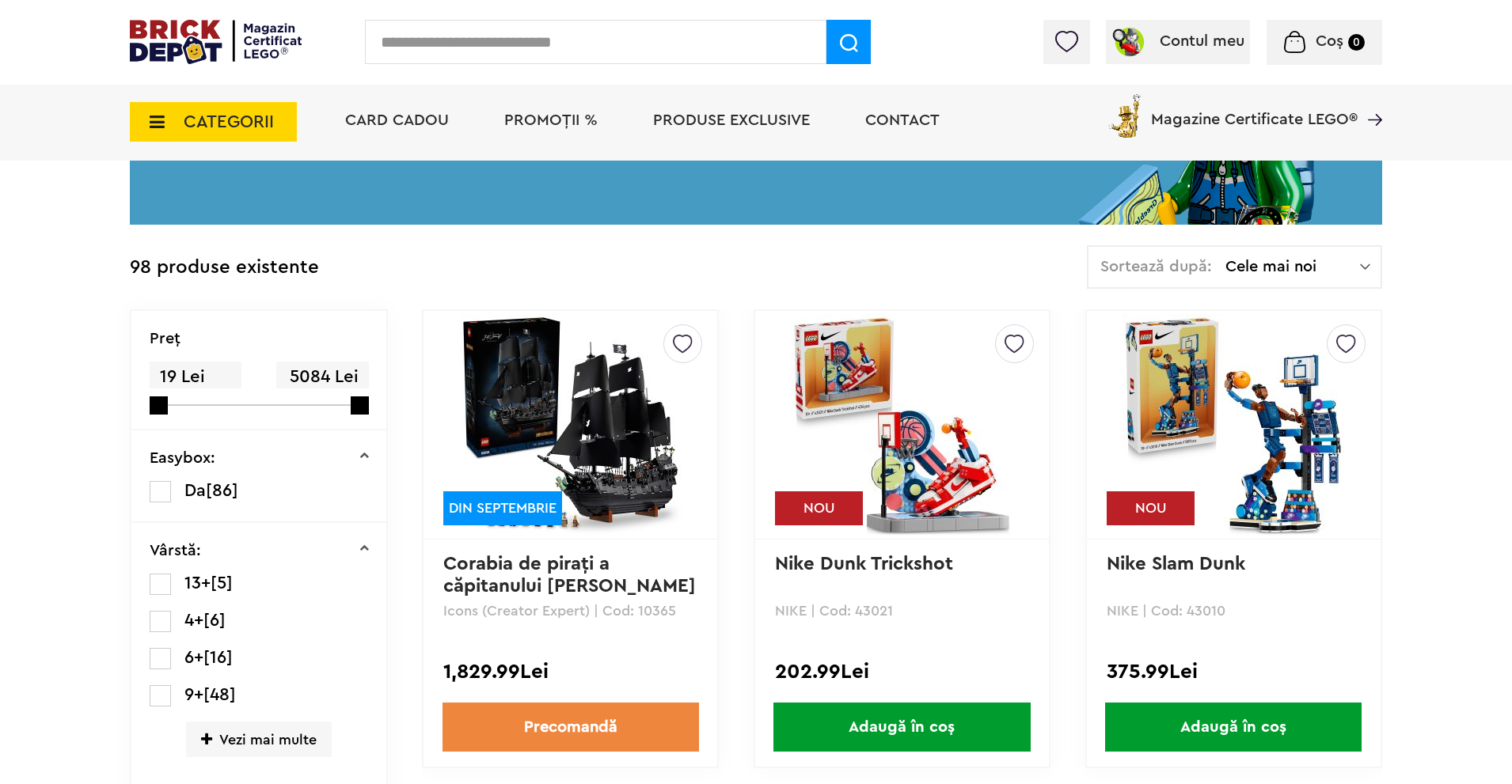
click at [636, 407] on img at bounding box center [571, 425] width 222 height 222
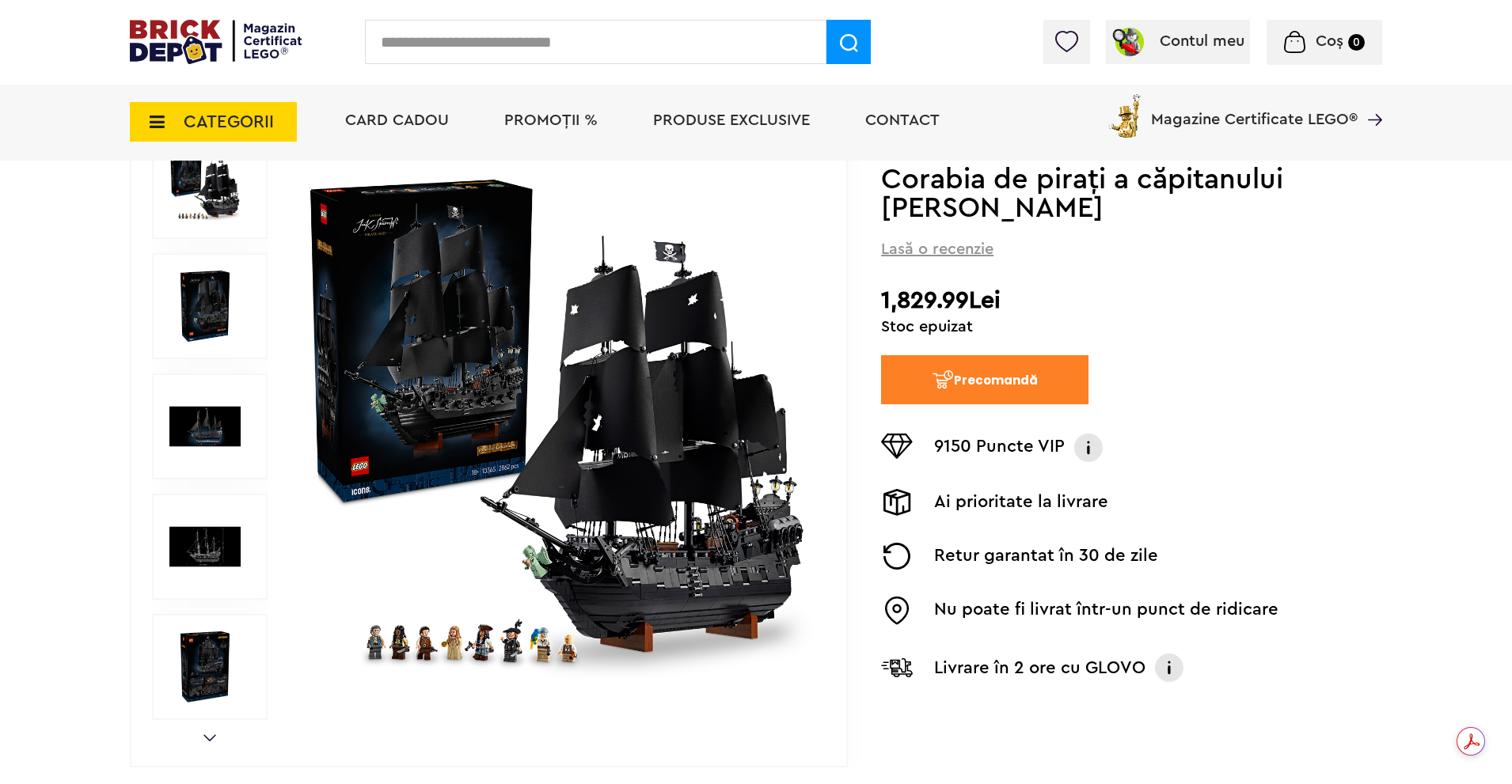
scroll to position [237, 0]
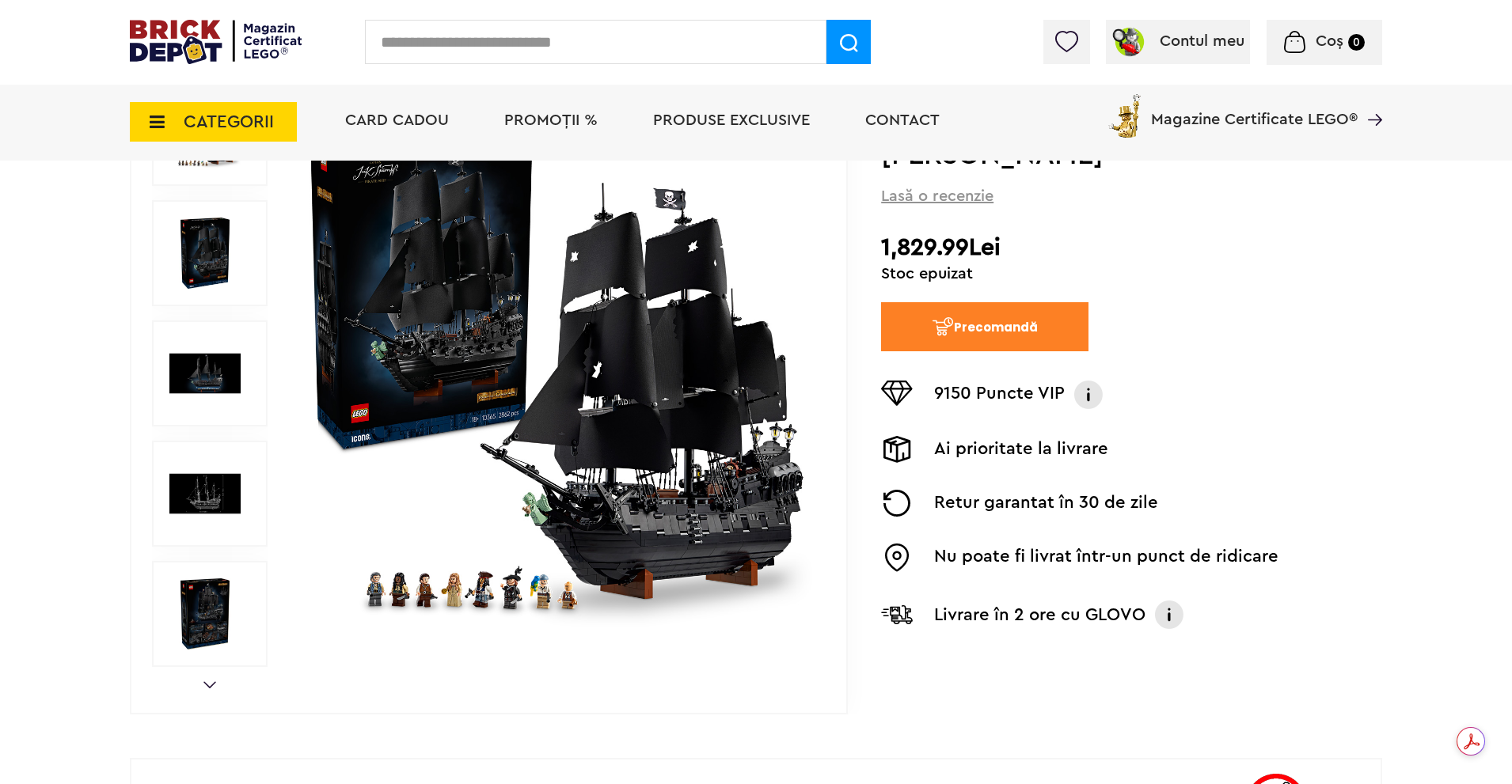
click at [1240, 441] on div "Ai prioritate la livrare" at bounding box center [1132, 448] width 501 height 34
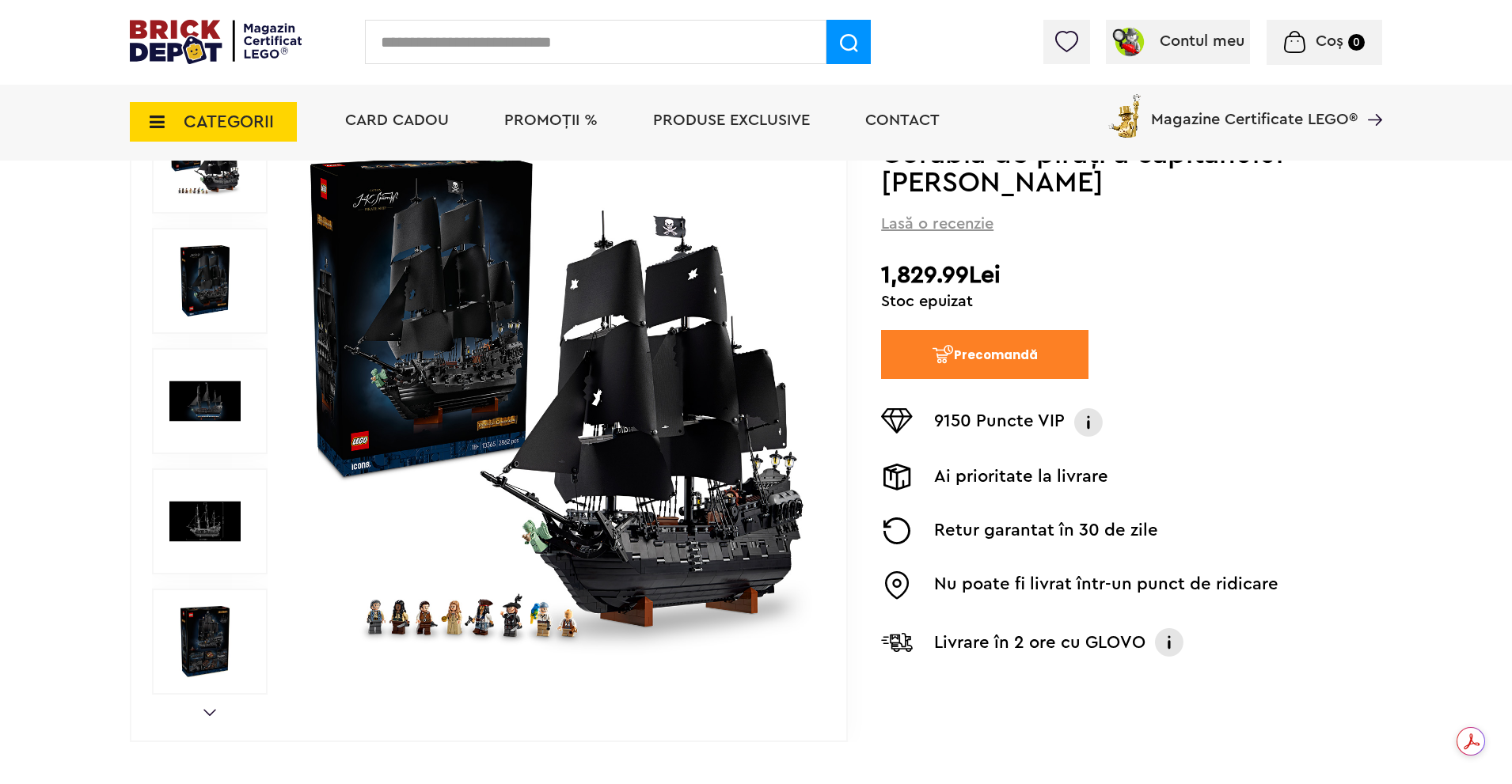
scroll to position [237, 0]
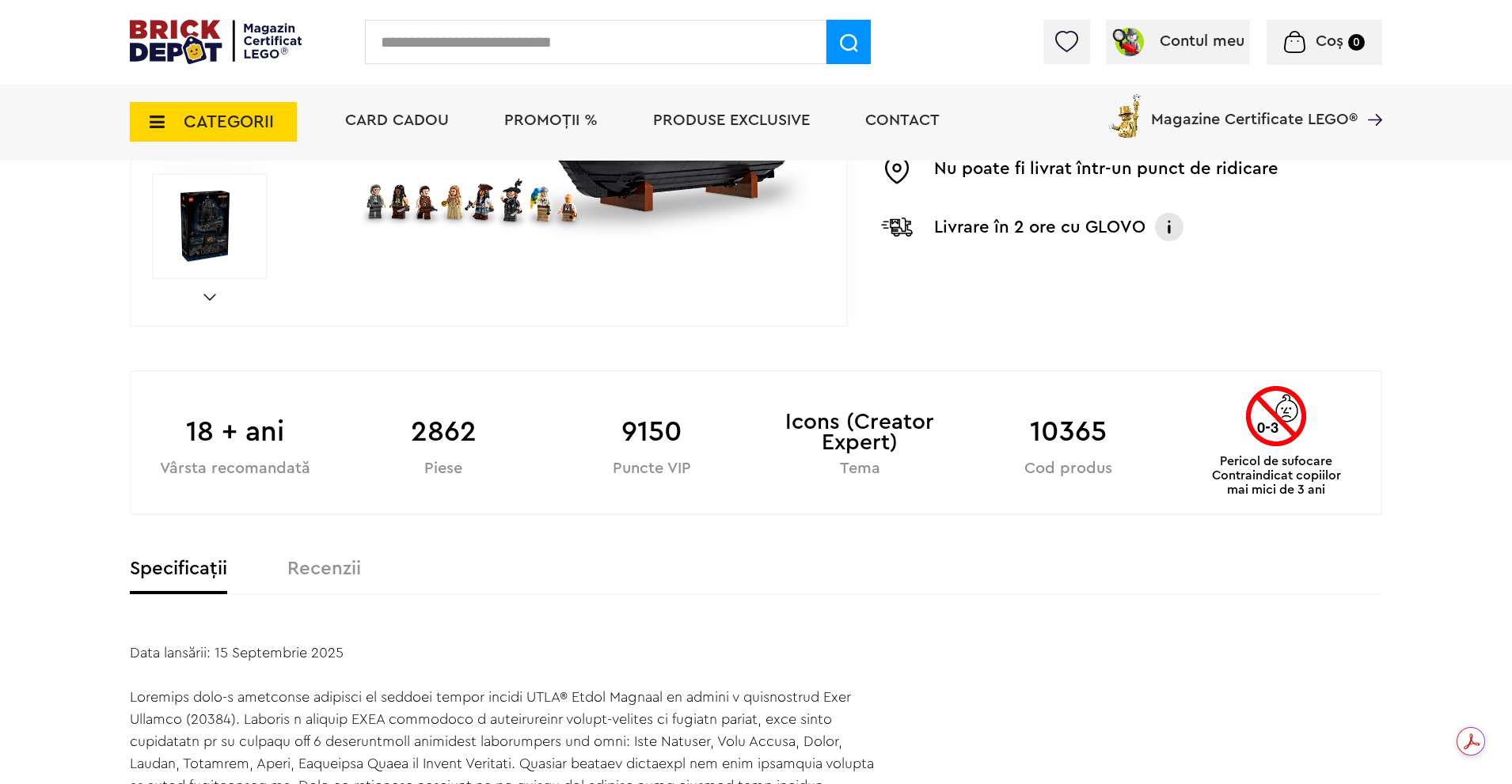
scroll to position [237, 0]
